Goal: Transaction & Acquisition: Register for event/course

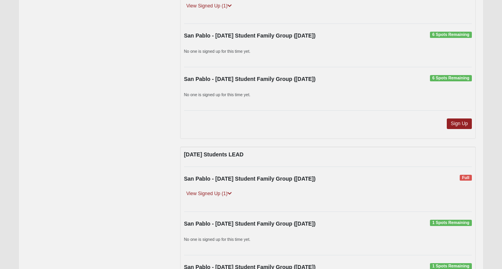
scroll to position [878, 0]
click at [229, 193] on icon at bounding box center [229, 193] width 4 height 5
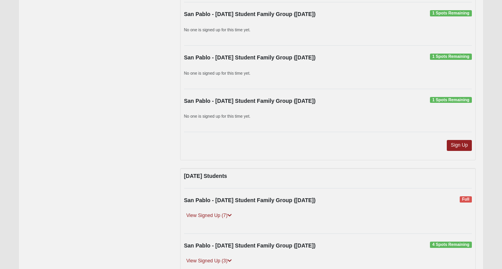
scroll to position [1118, 0]
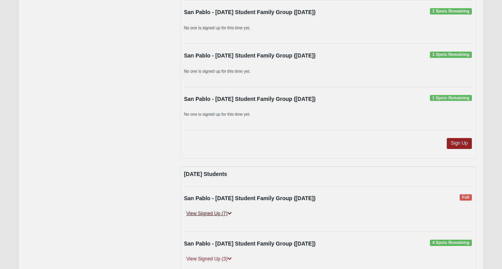
click at [220, 213] on link "View Signed Up (7)" at bounding box center [209, 214] width 50 height 8
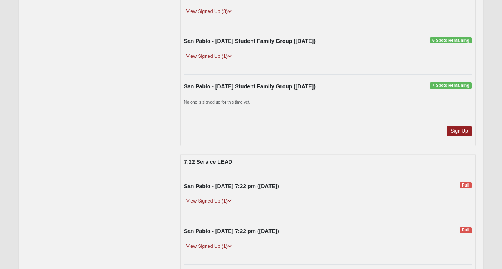
scroll to position [1440, 0]
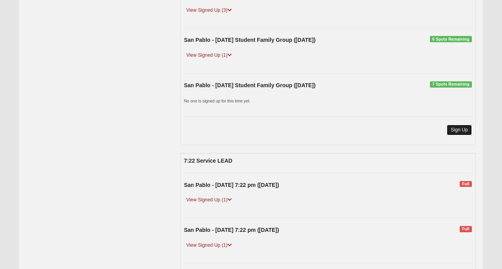
click at [455, 132] on link "Sign Up" at bounding box center [459, 130] width 25 height 11
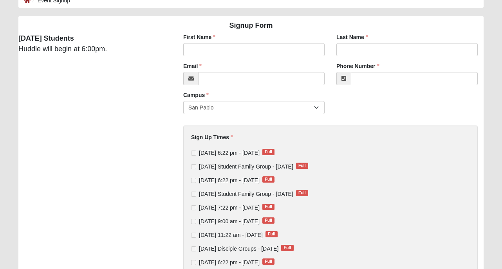
scroll to position [50, 0]
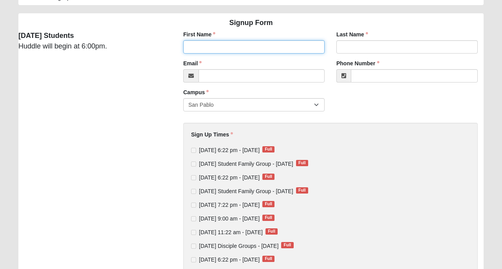
click at [223, 48] on input "First Name" at bounding box center [253, 46] width 141 height 13
type input "jeremy"
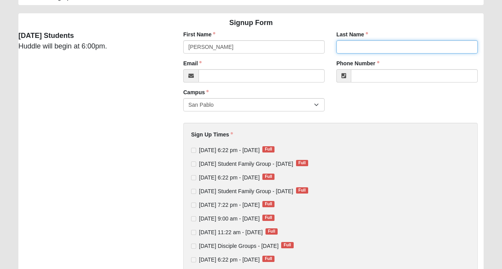
type input "brubaker"
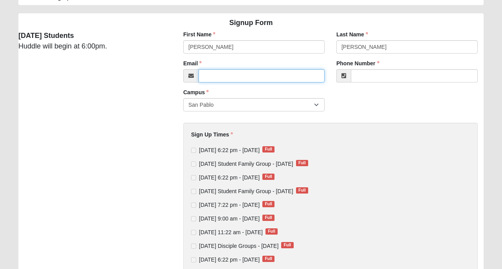
type input "drjeremybrubaker@gmail.com"
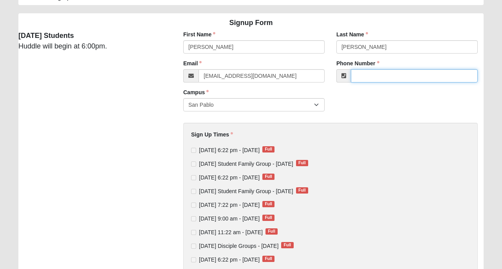
click at [375, 78] on input "Phone Number" at bounding box center [414, 75] width 127 height 13
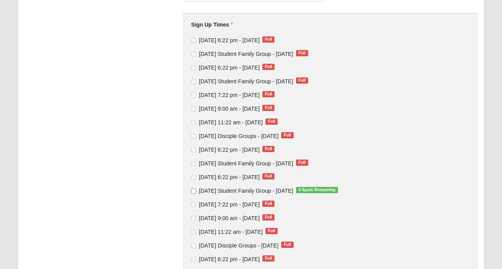
scroll to position [159, 0]
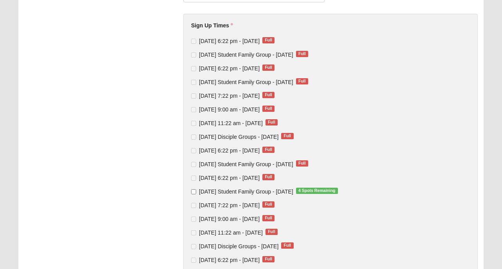
type input "(814) 590-4411"
click at [308, 81] on span "Full" at bounding box center [302, 81] width 12 height 6
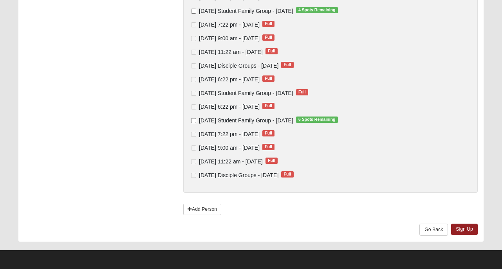
scroll to position [341, 0]
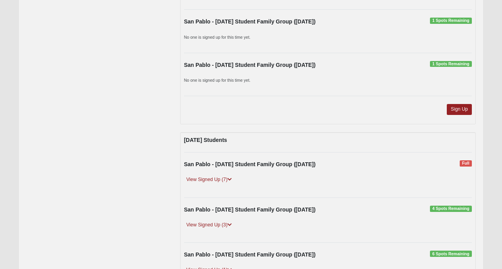
scroll to position [1124, 0]
click at [226, 224] on link "View Signed Up (3)" at bounding box center [209, 225] width 50 height 8
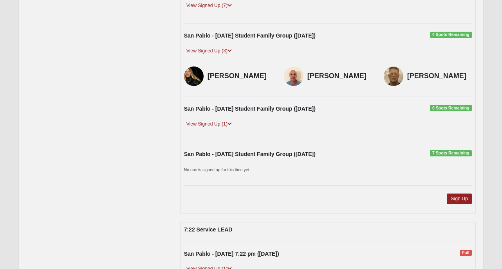
scroll to position [1298, 0]
click at [231, 124] on icon at bounding box center [229, 123] width 4 height 5
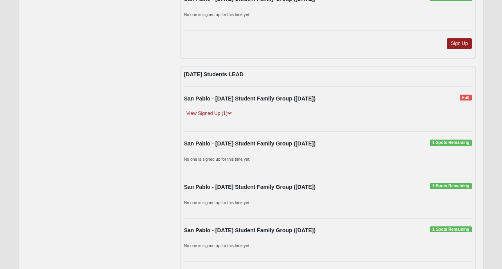
scroll to position [957, 0]
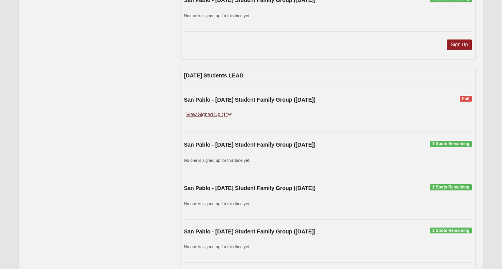
click at [225, 115] on link "View Signed Up (1)" at bounding box center [209, 115] width 50 height 8
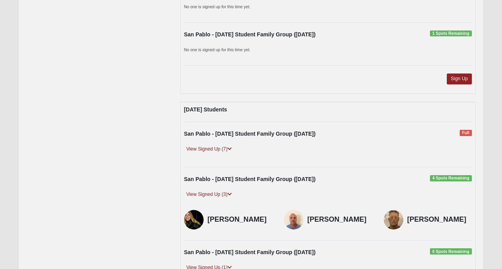
scroll to position [1196, 0]
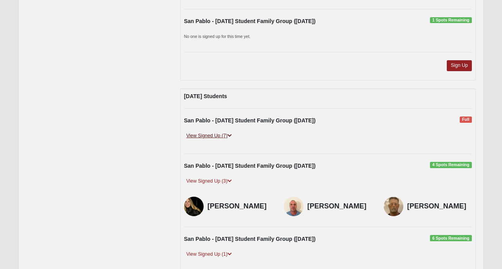
click at [228, 137] on icon at bounding box center [229, 135] width 4 height 5
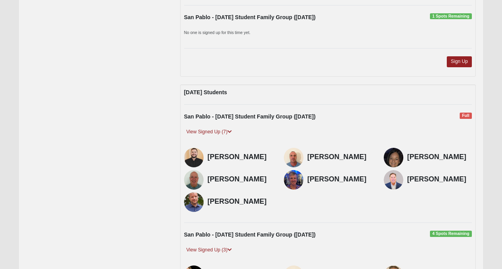
scroll to position [1200, 0]
